Goal: Find specific page/section: Find specific page/section

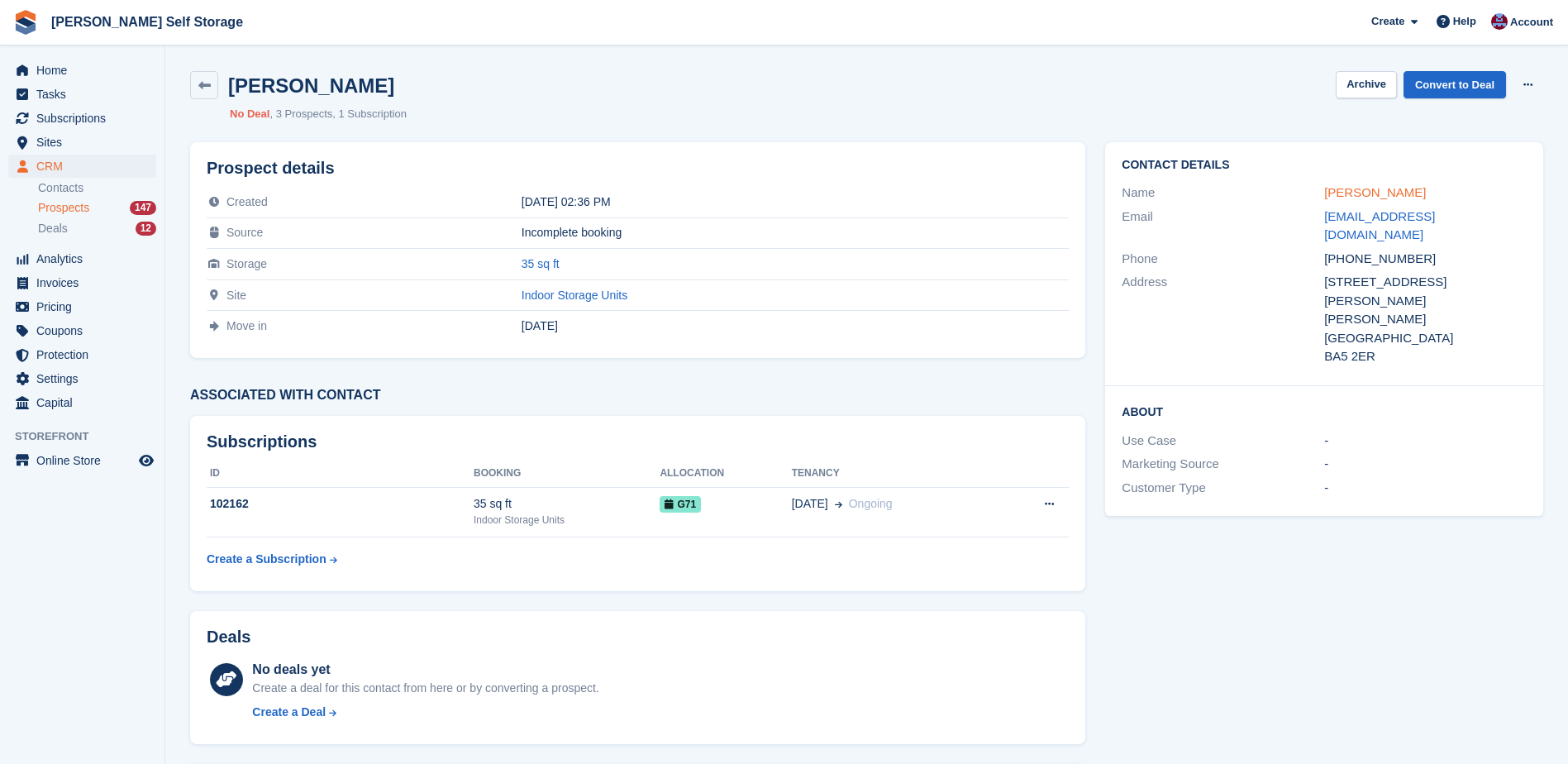
click at [1396, 198] on link "[PERSON_NAME]" at bounding box center [1375, 192] width 102 height 14
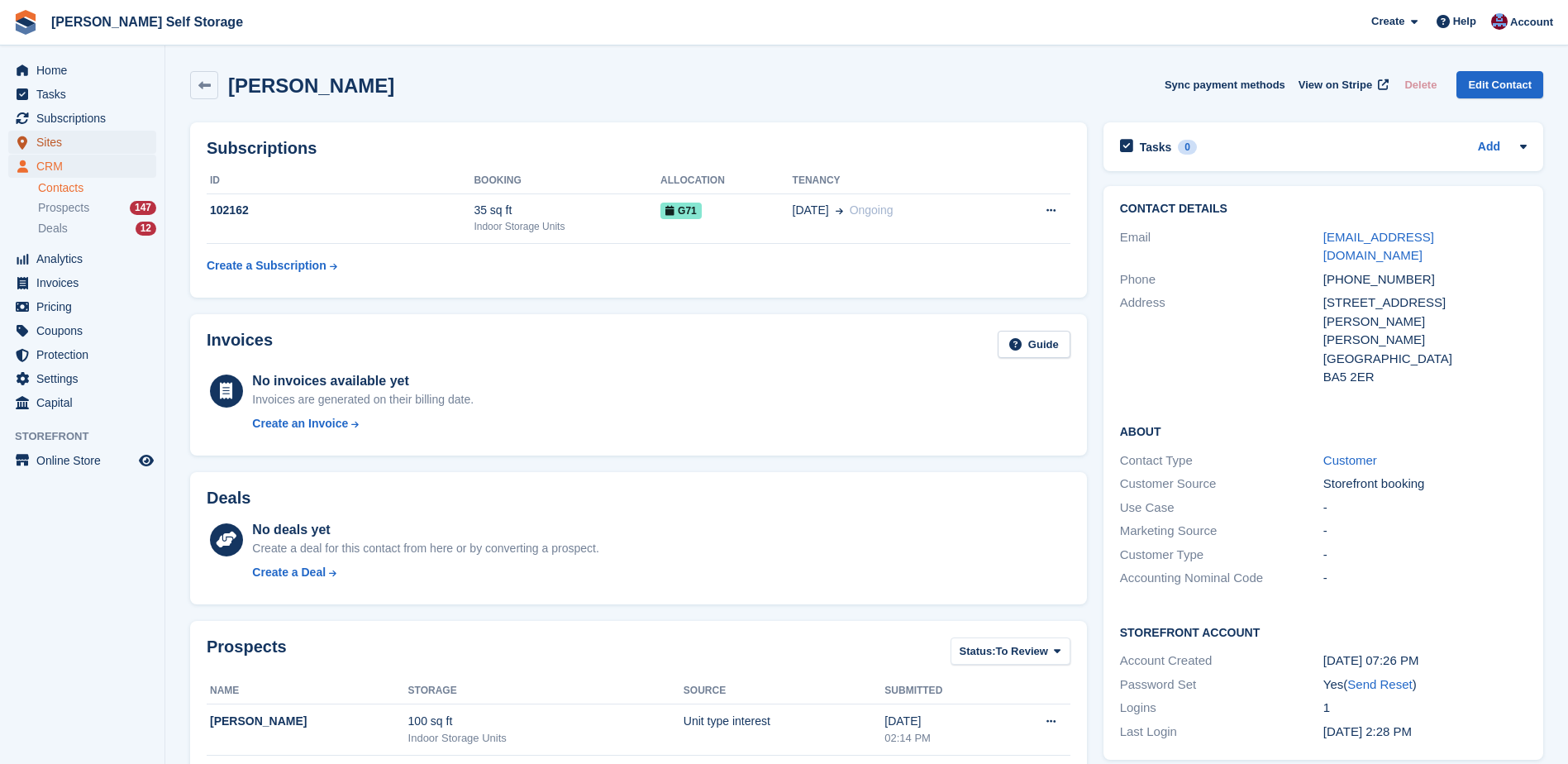
click at [32, 138] on span "menu" at bounding box center [22, 142] width 19 height 19
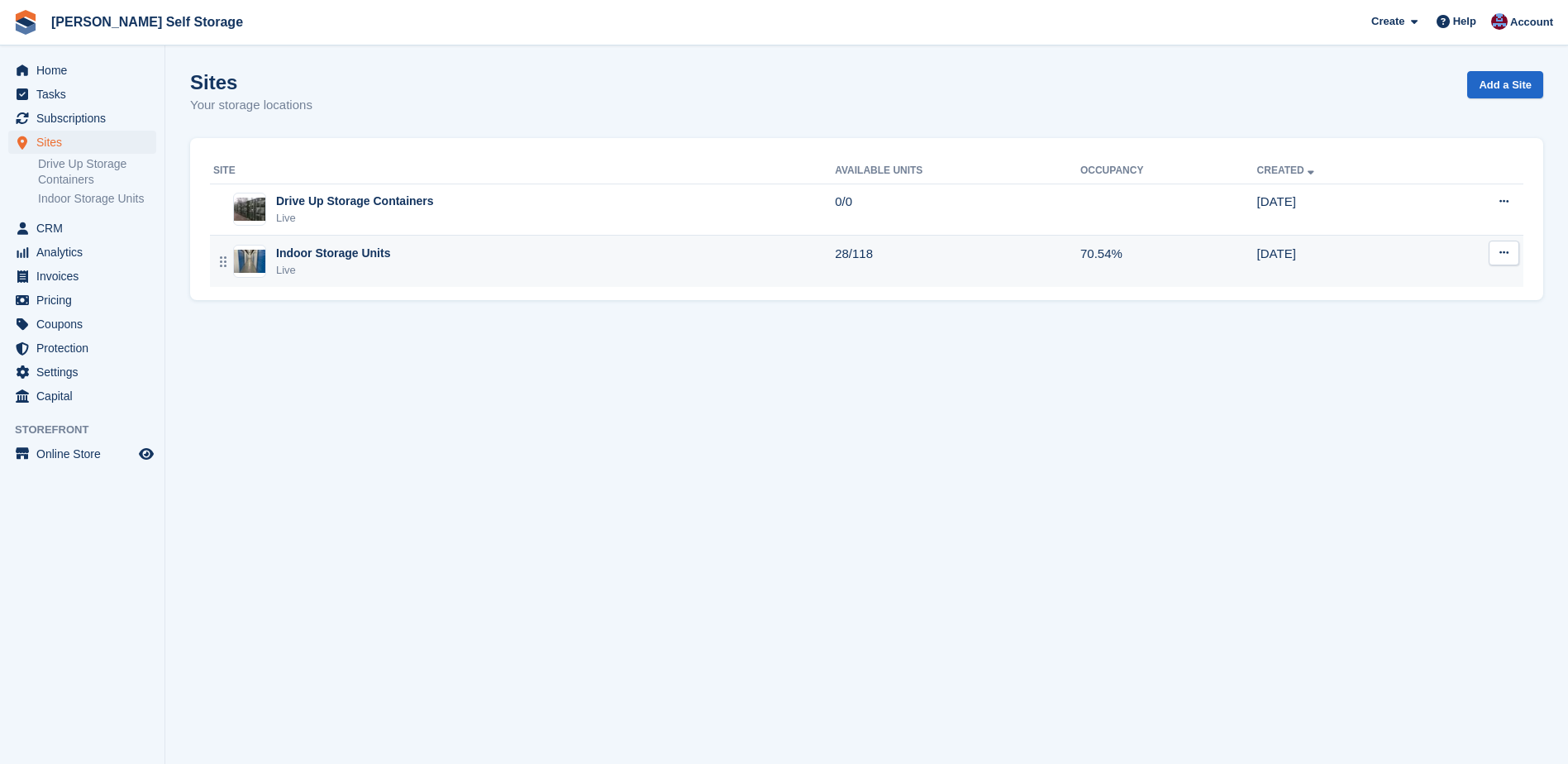
click at [293, 251] on div "Indoor Storage Units" at bounding box center [333, 254] width 114 height 18
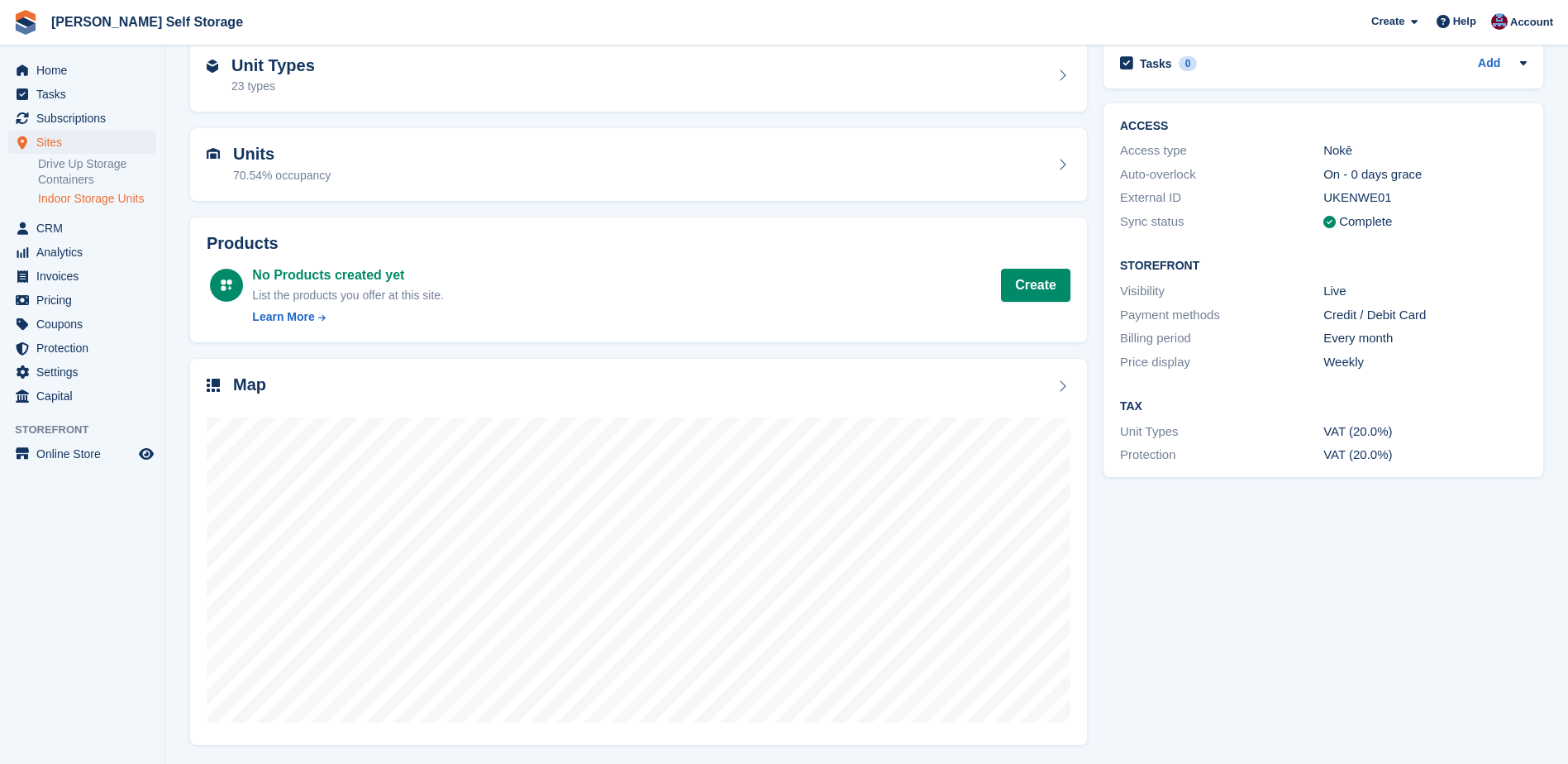
scroll to position [83, 0]
